Goal: Task Accomplishment & Management: Use online tool/utility

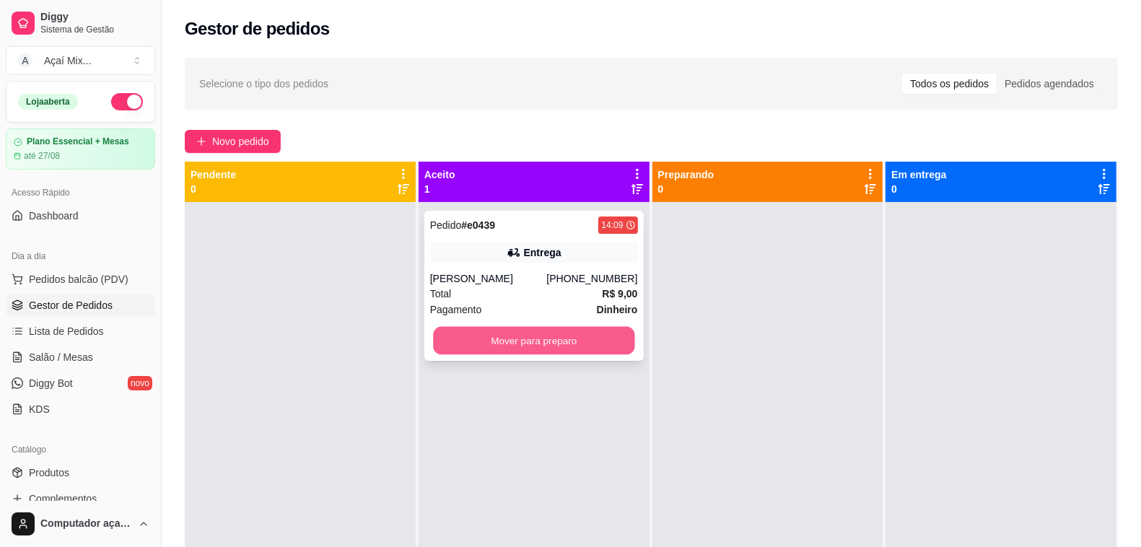
click at [534, 347] on button "Mover para preparo" at bounding box center [533, 341] width 201 height 28
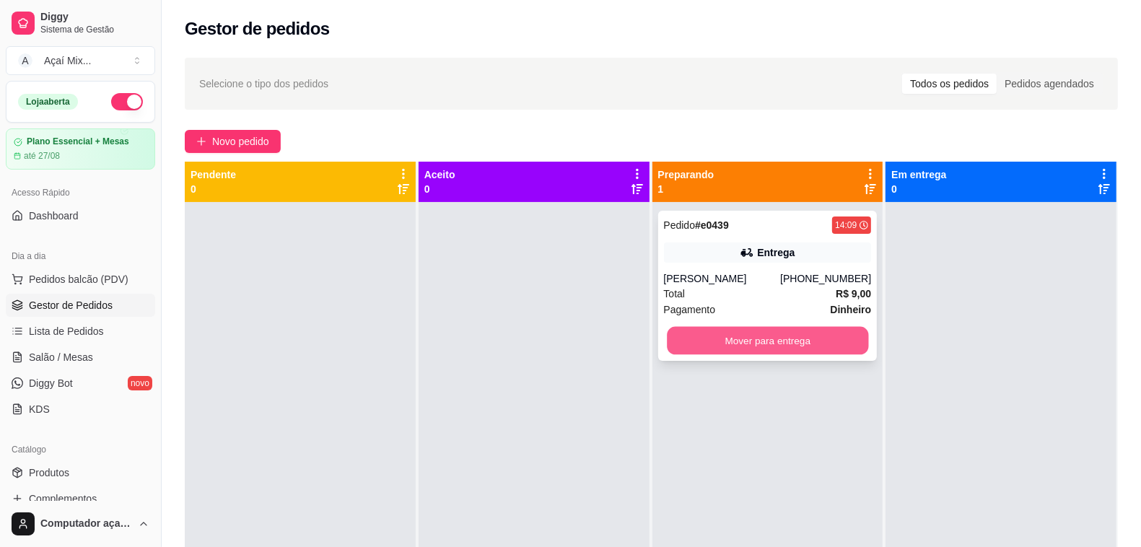
click at [747, 341] on button "Mover para entrega" at bounding box center [767, 341] width 201 height 28
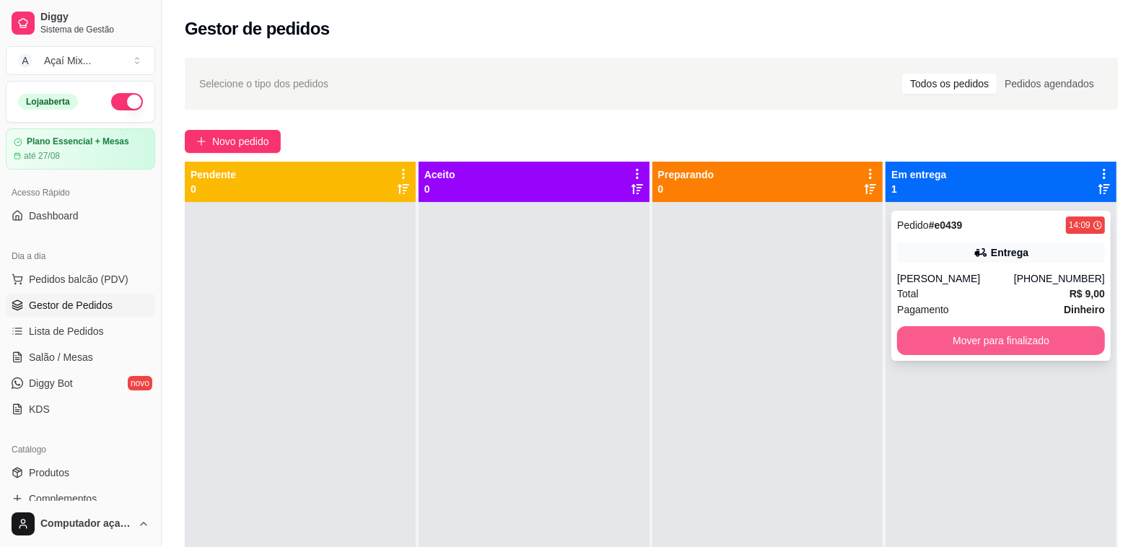
click at [954, 341] on button "Mover para finalizado" at bounding box center [1001, 340] width 208 height 29
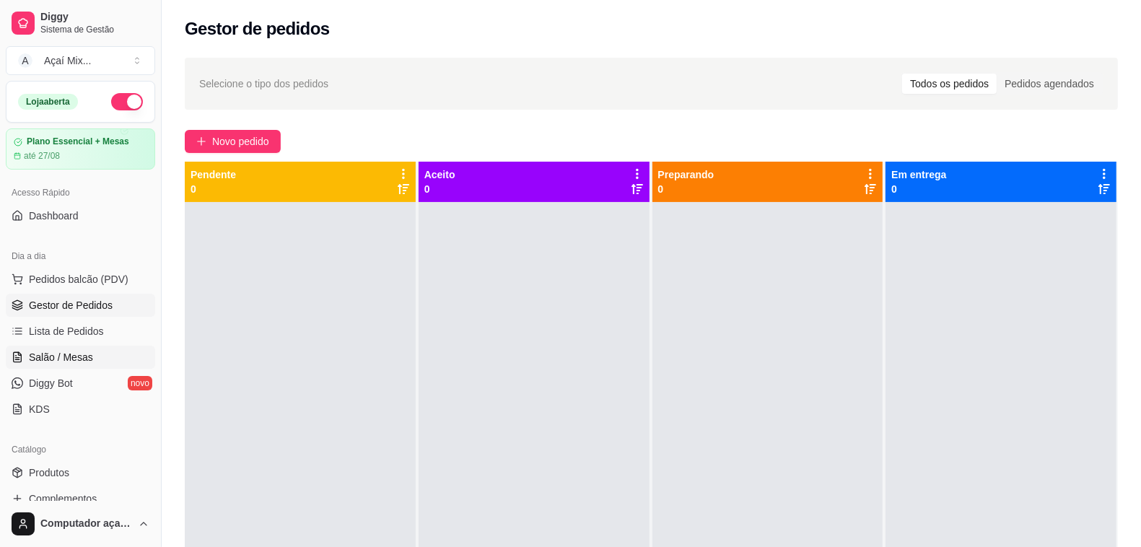
click at [45, 365] on span "Salão / Mesas" at bounding box center [61, 357] width 64 height 14
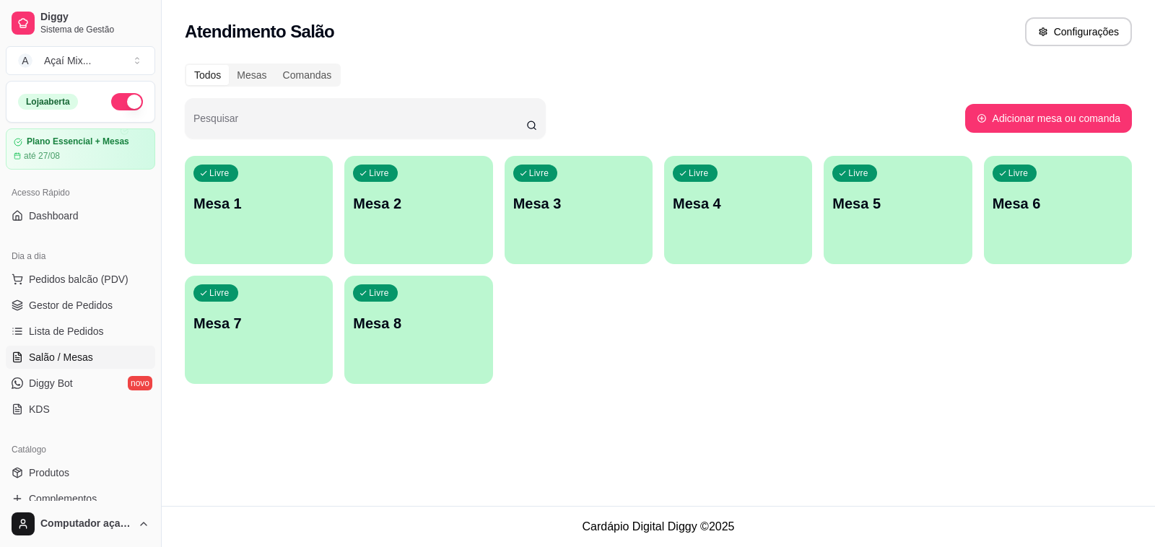
click at [265, 225] on div "Livre Mesa 1" at bounding box center [259, 201] width 148 height 91
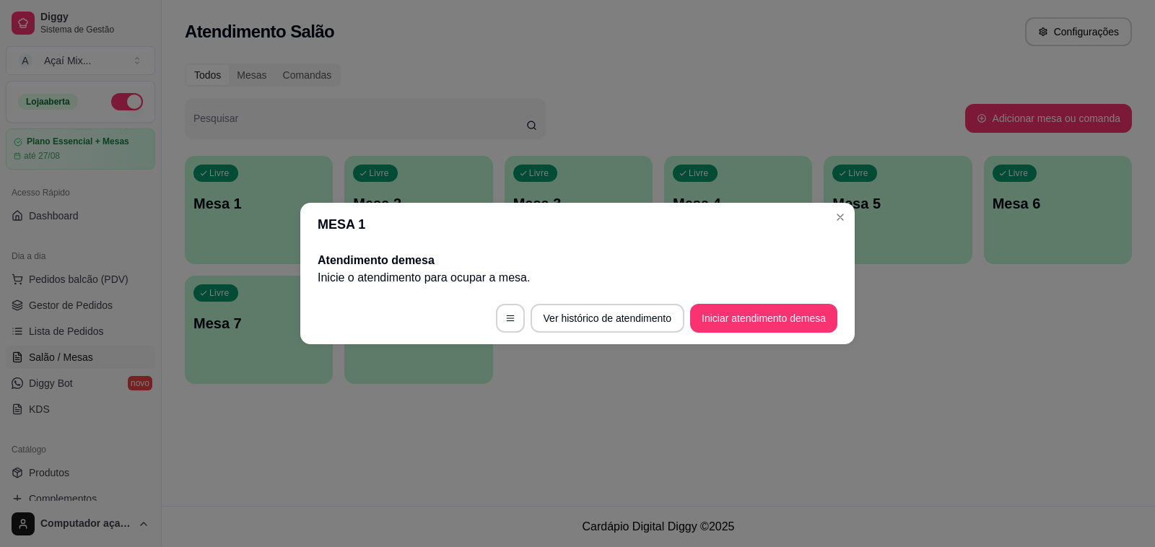
click at [790, 298] on footer "Ver histórico de atendimento Iniciar atendimento de mesa" at bounding box center [577, 318] width 554 height 52
click at [796, 308] on button "Iniciar atendimento de mesa" at bounding box center [763, 318] width 147 height 29
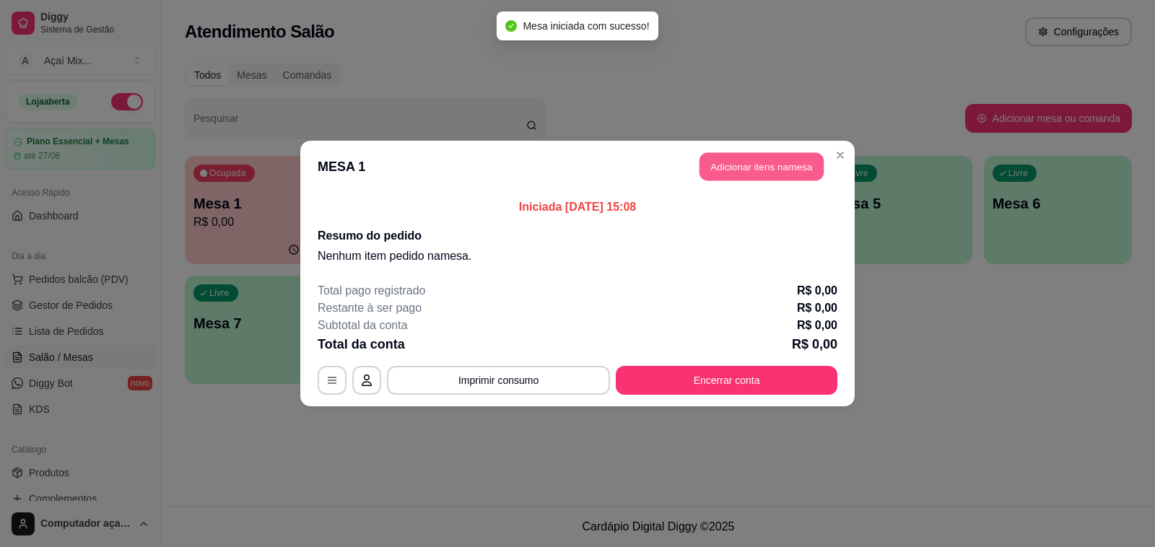
click at [723, 167] on button "Adicionar itens na mesa" at bounding box center [762, 167] width 124 height 28
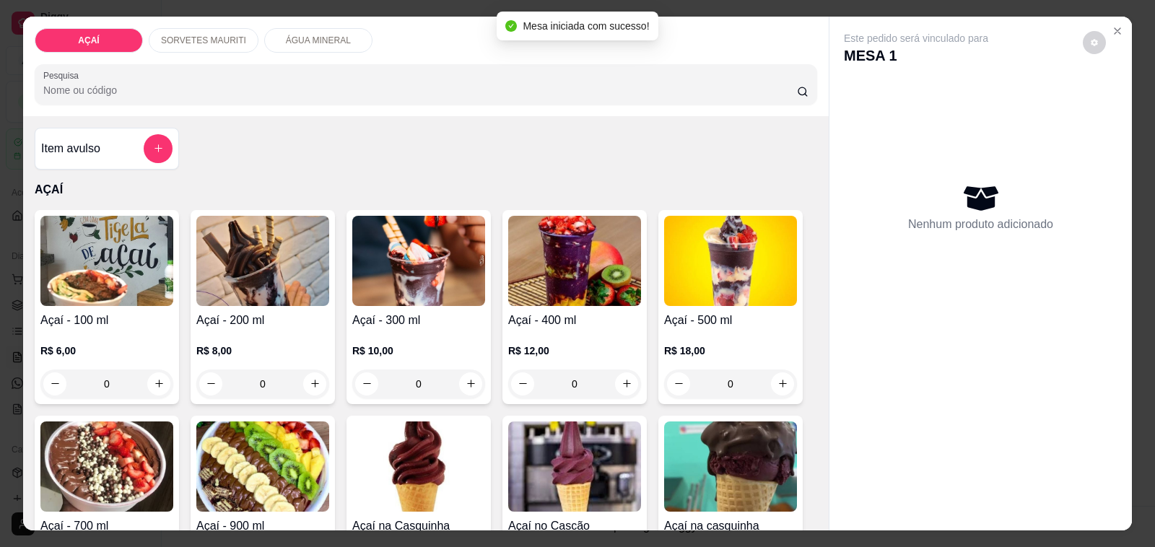
click at [309, 379] on div "0" at bounding box center [262, 384] width 133 height 29
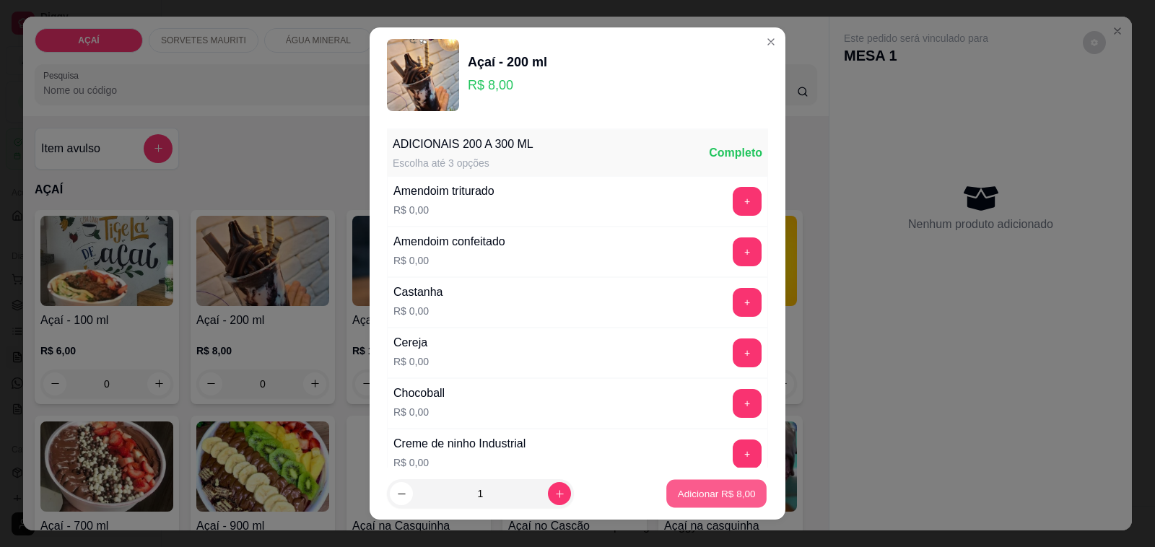
click at [679, 491] on p "Adicionar R$ 8,00" at bounding box center [716, 494] width 78 height 14
type input "1"
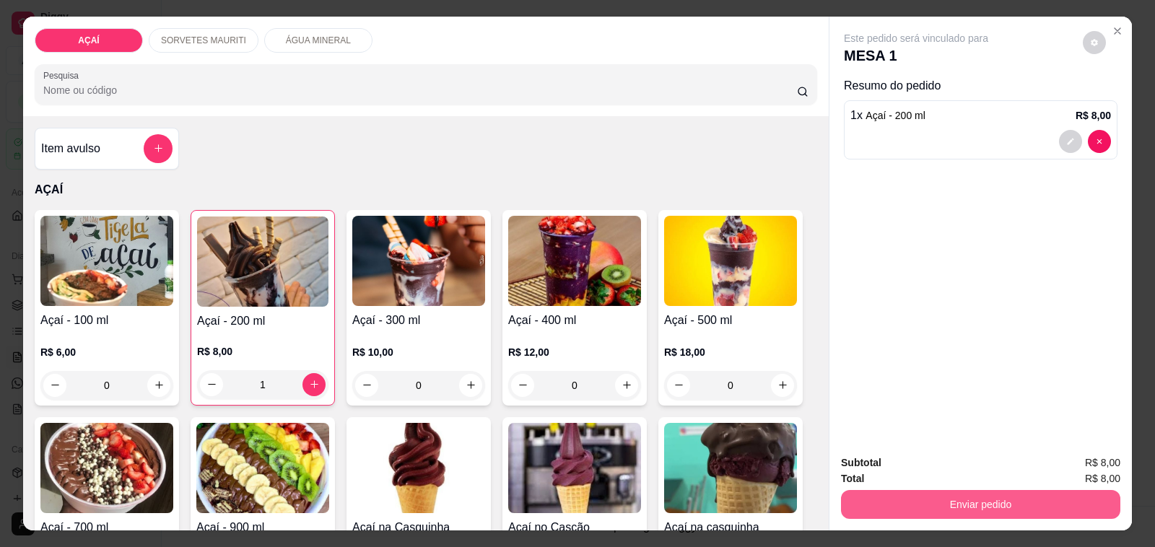
click at [892, 493] on button "Enviar pedido" at bounding box center [980, 504] width 279 height 29
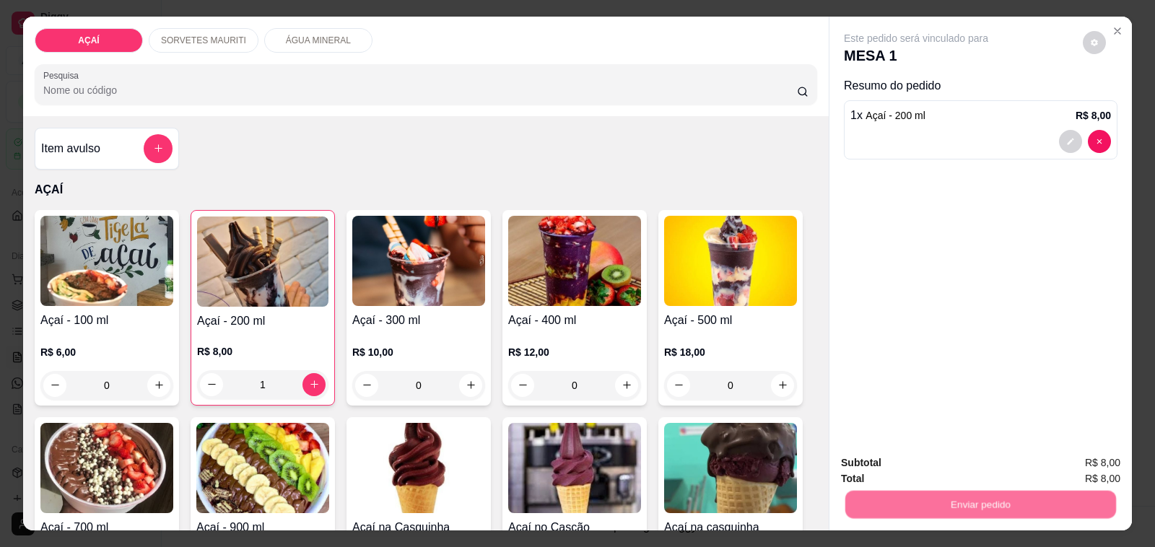
click at [885, 457] on button "Não registrar e enviar pedido" at bounding box center [932, 463] width 150 height 27
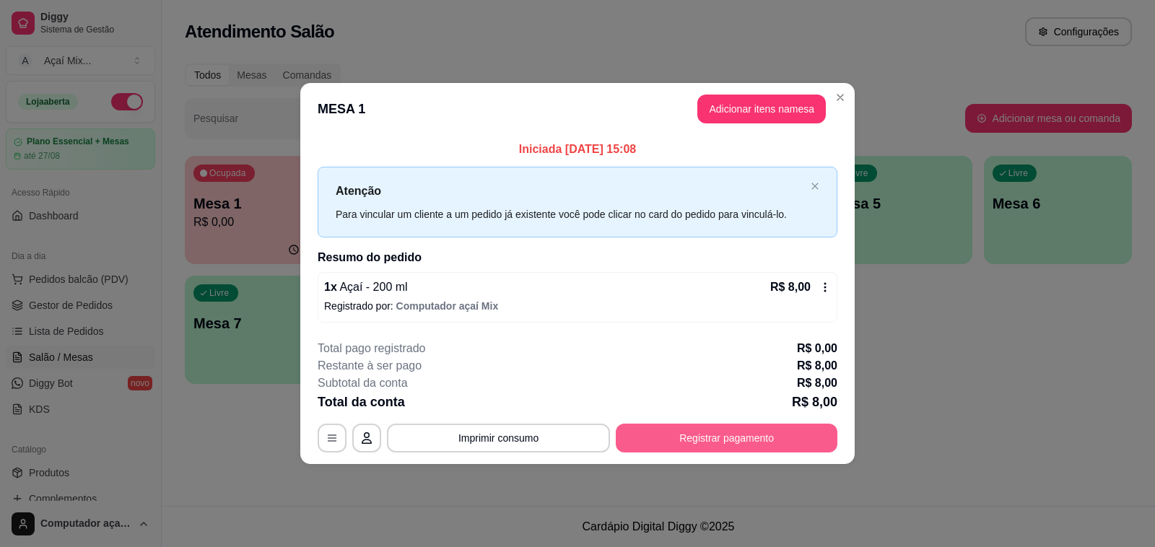
click at [791, 432] on button "Registrar pagamento" at bounding box center [727, 438] width 222 height 29
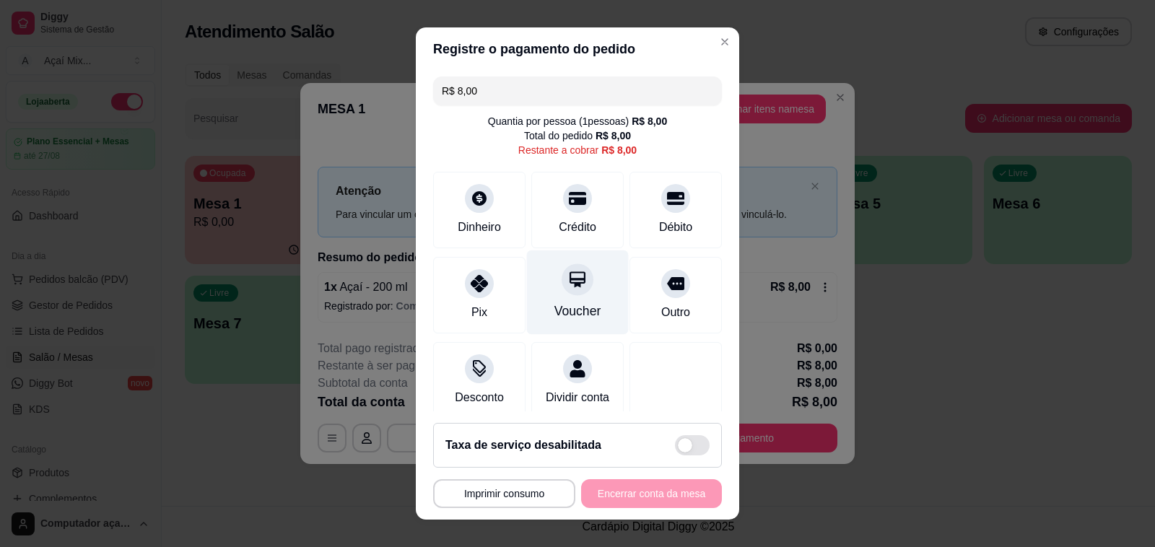
click at [574, 310] on div "Voucher" at bounding box center [577, 311] width 47 height 19
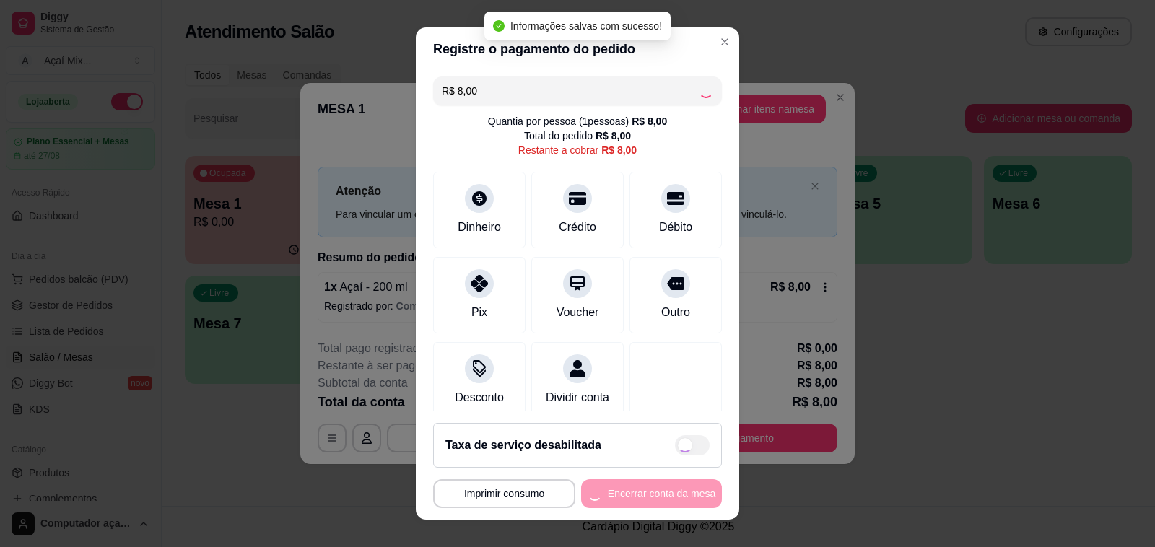
click at [637, 494] on div "**********" at bounding box center [577, 493] width 289 height 29
type input "R$ 0,00"
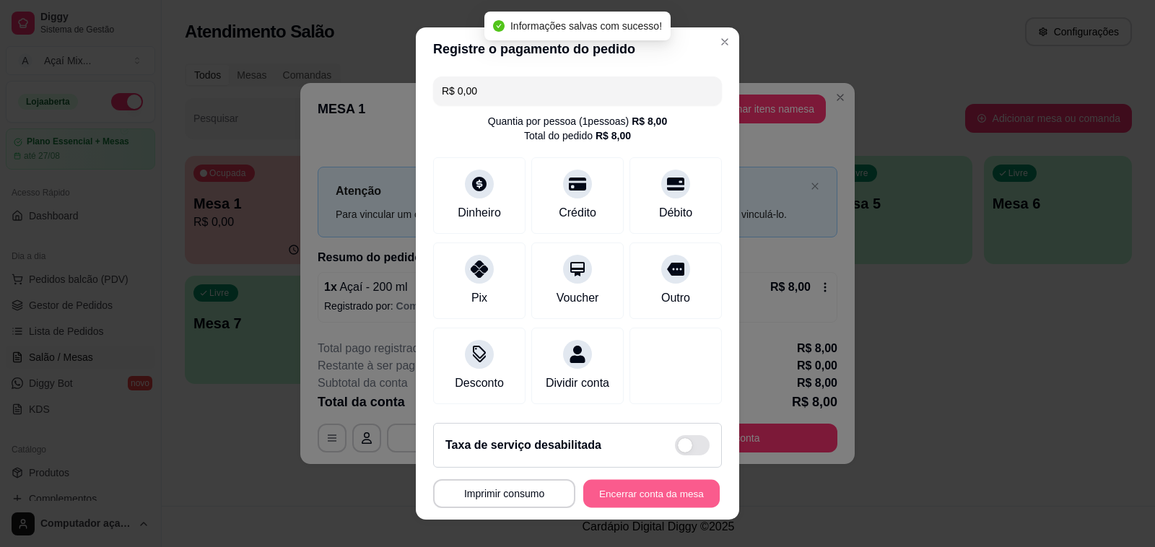
click at [637, 494] on button "Encerrar conta da mesa" at bounding box center [651, 494] width 136 height 28
click at [637, 494] on div "**********" at bounding box center [577, 493] width 289 height 29
